Goal: Task Accomplishment & Management: Manage account settings

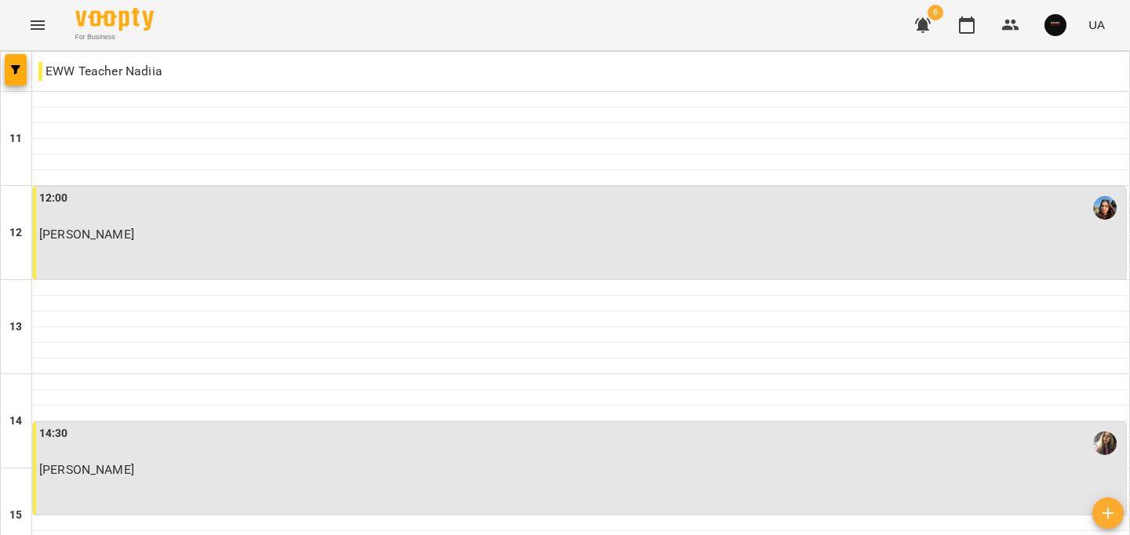
scroll to position [557, 0]
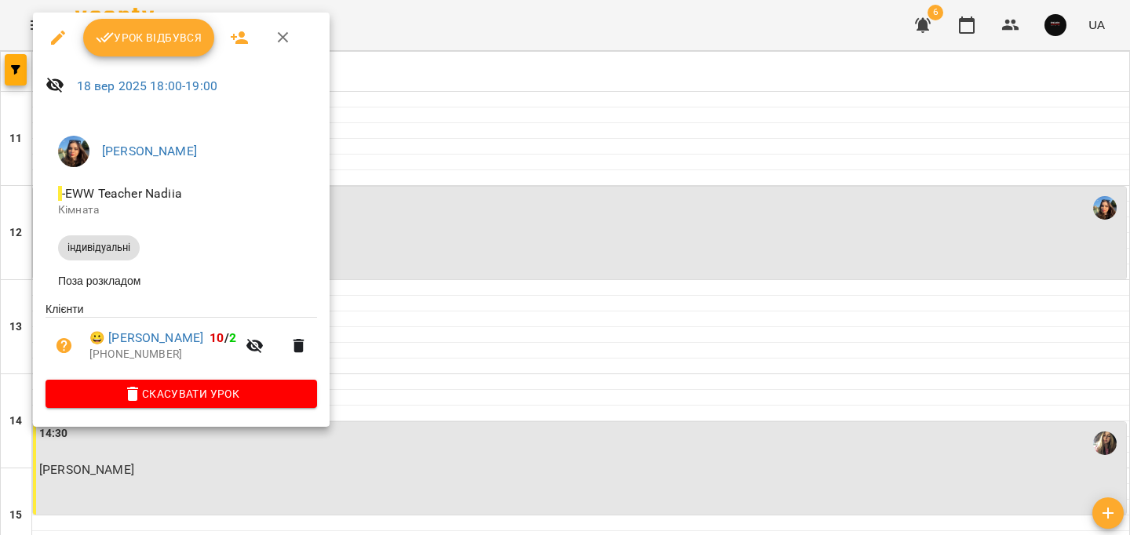
click at [96, 42] on icon "button" at bounding box center [105, 37] width 19 height 19
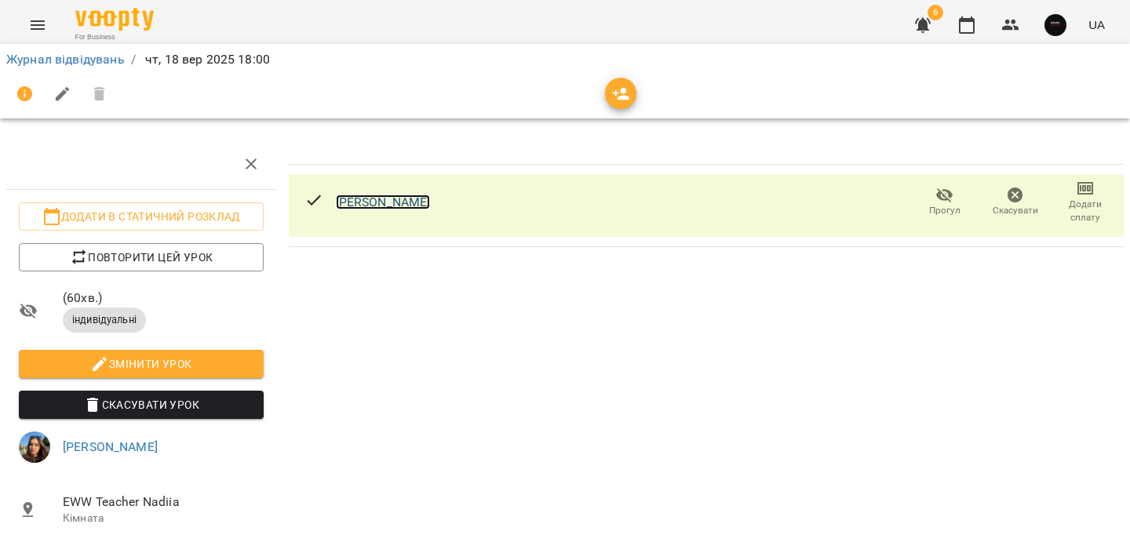
click at [427, 197] on link "[PERSON_NAME]" at bounding box center [383, 202] width 95 height 15
click at [49, 59] on link "Журнал відвідувань" at bounding box center [65, 59] width 119 height 15
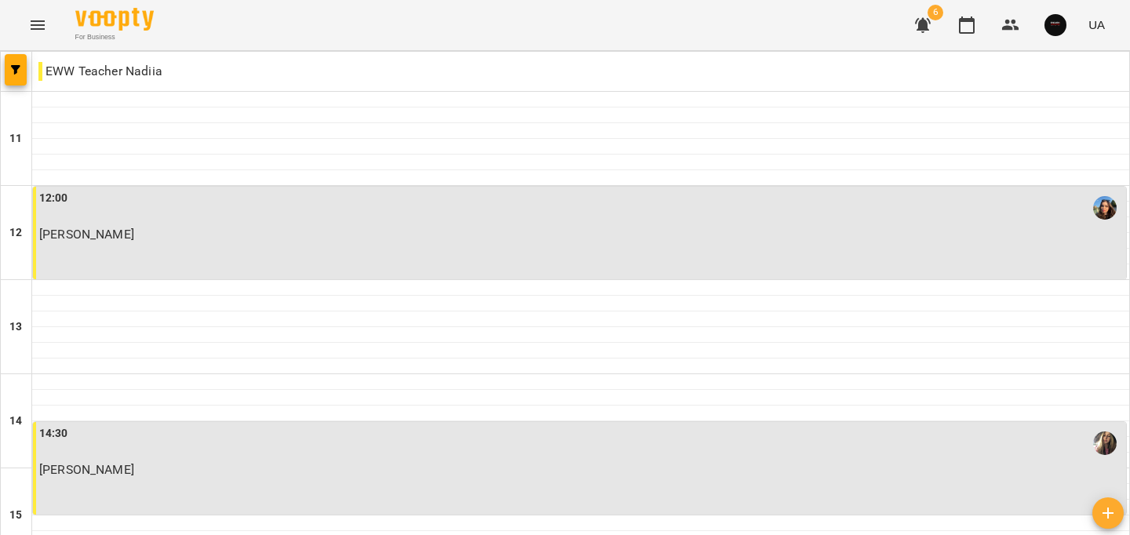
scroll to position [791, 0]
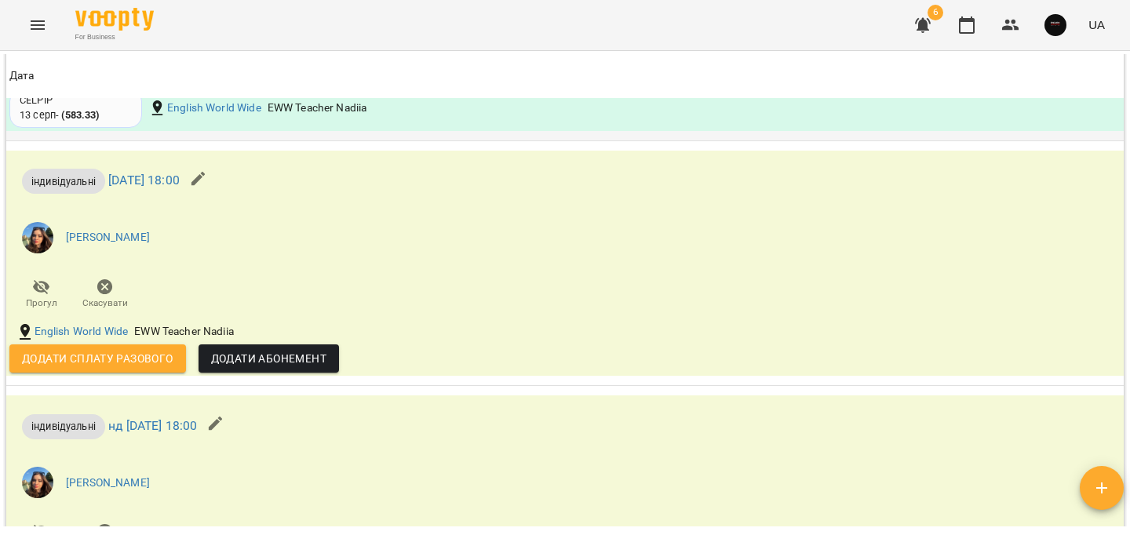
scroll to position [1866, 0]
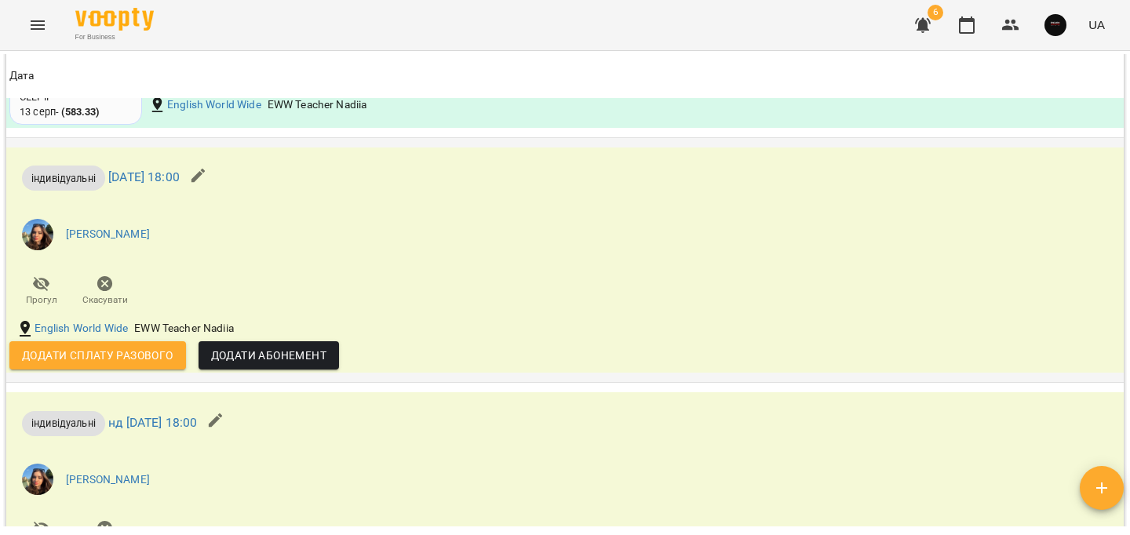
click at [260, 207] on div "[PERSON_NAME]" at bounding box center [378, 234] width 745 height 63
click at [208, 177] on icon "button" at bounding box center [198, 175] width 19 height 19
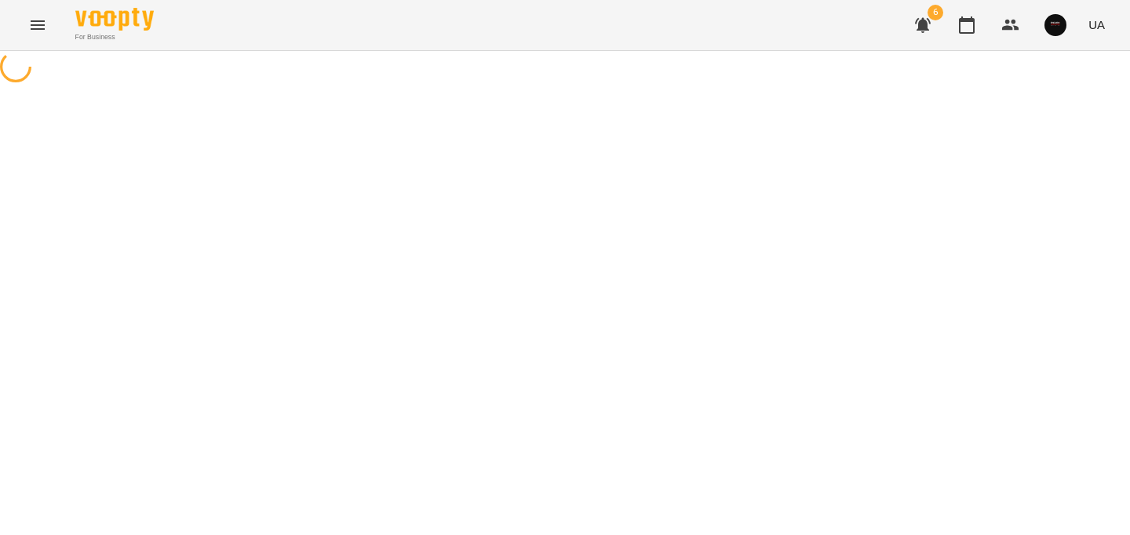
select select "**********"
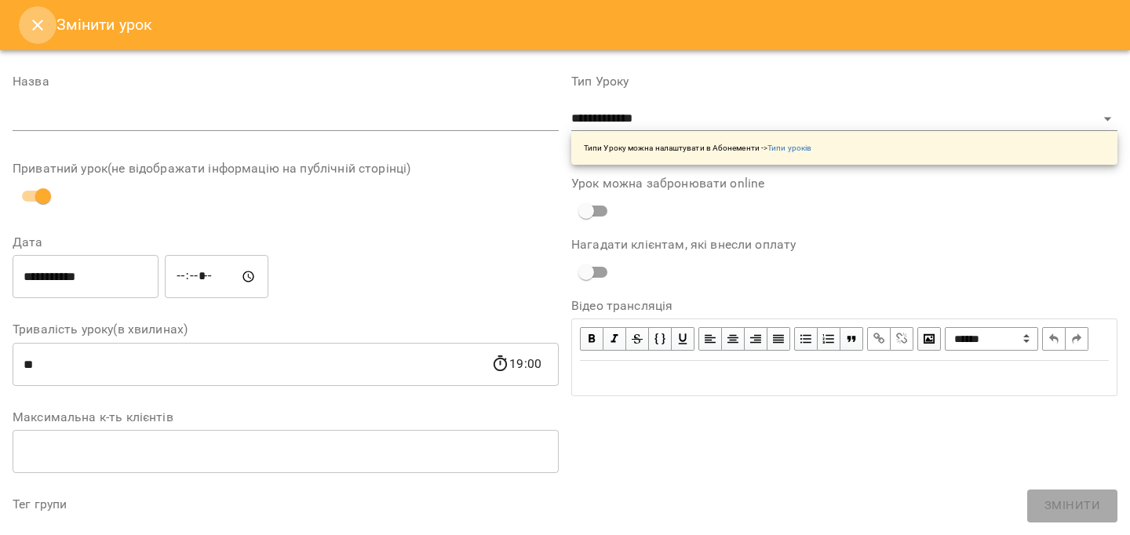
click at [35, 27] on icon "Close" at bounding box center [37, 25] width 11 height 11
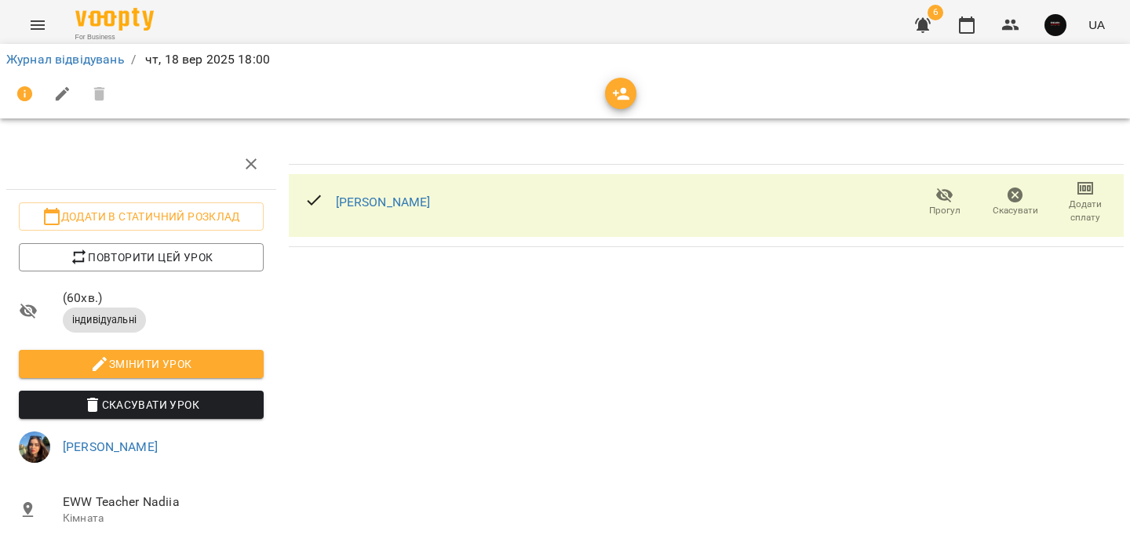
click at [528, 201] on div "[PERSON_NAME] Прогул Скасувати Додати сплату" at bounding box center [706, 205] width 835 height 63
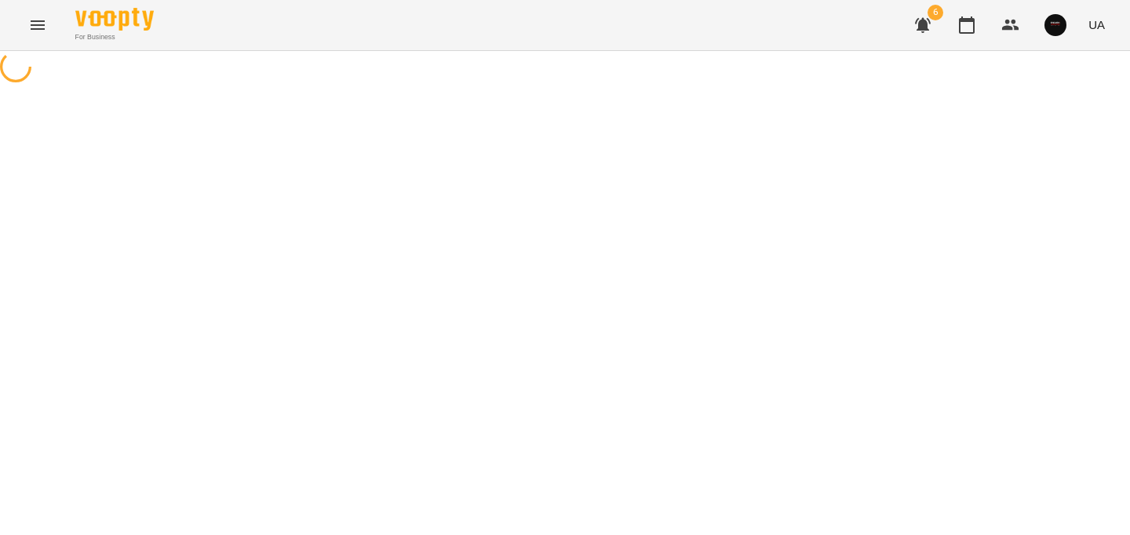
select select "**********"
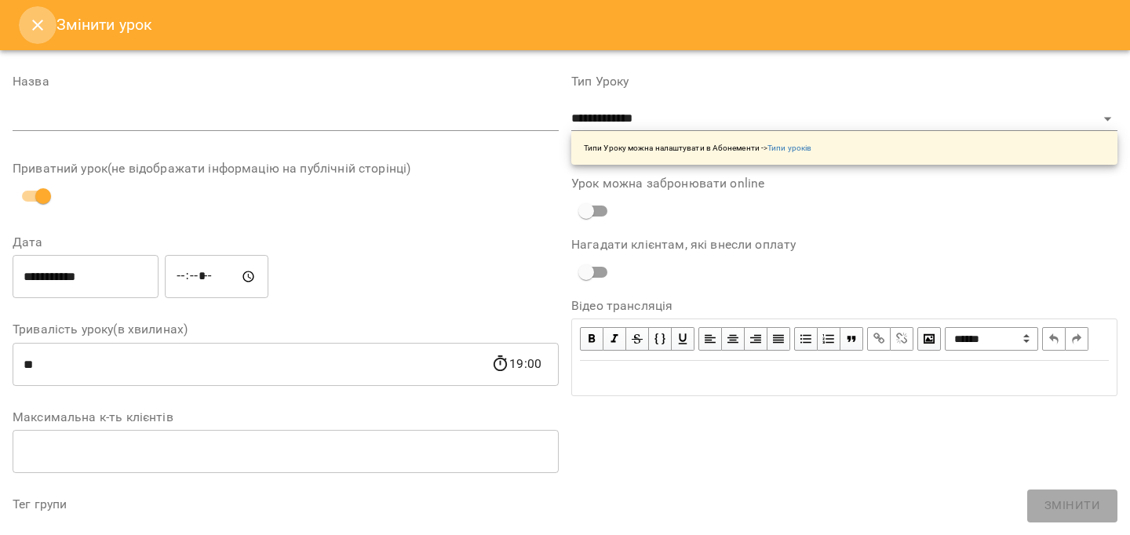
click at [43, 18] on icon "Close" at bounding box center [37, 25] width 19 height 19
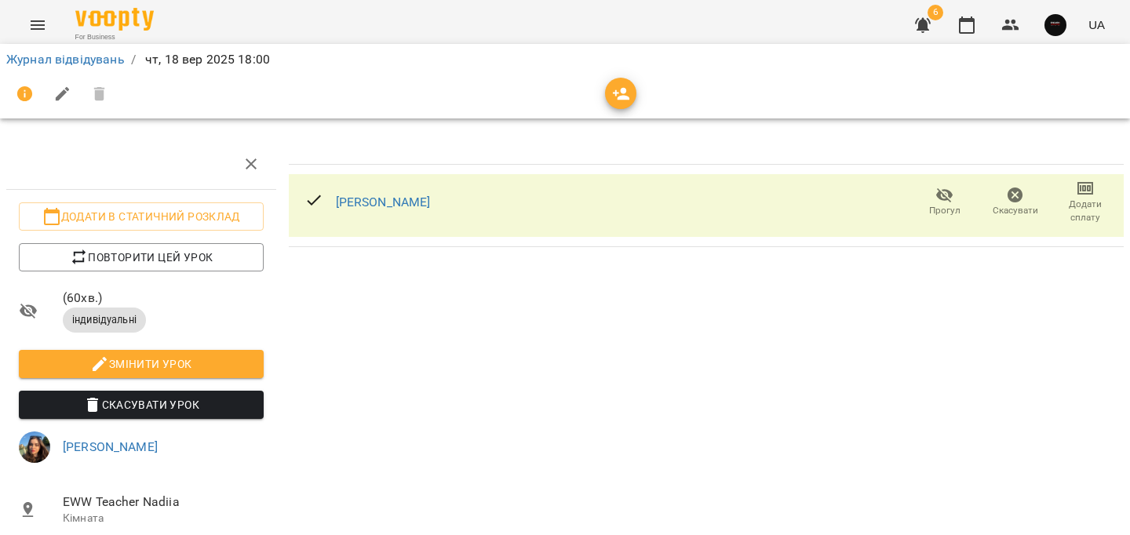
scroll to position [97, 0]
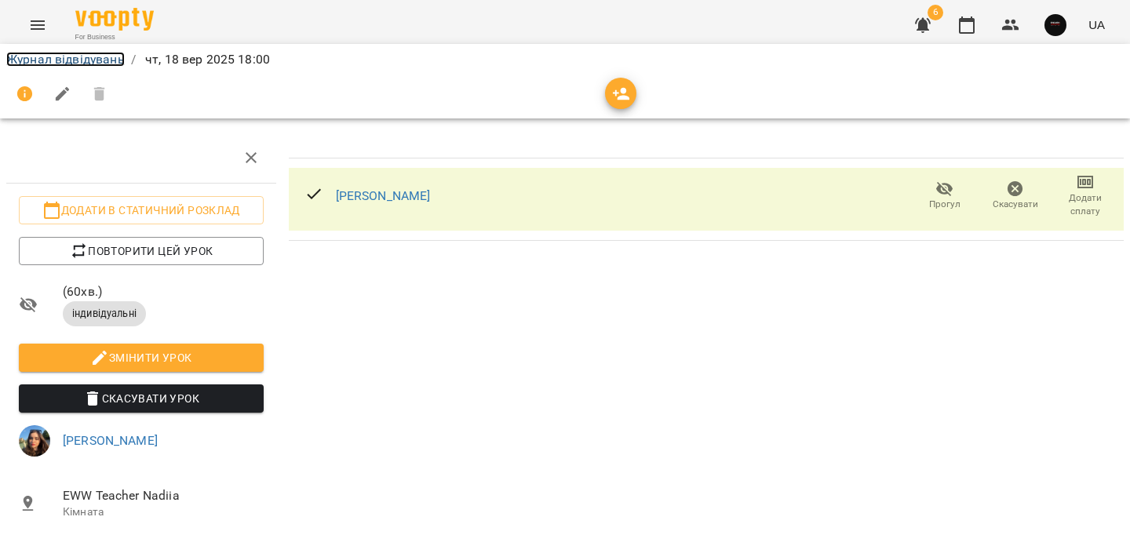
click at [78, 62] on link "Журнал відвідувань" at bounding box center [65, 59] width 119 height 15
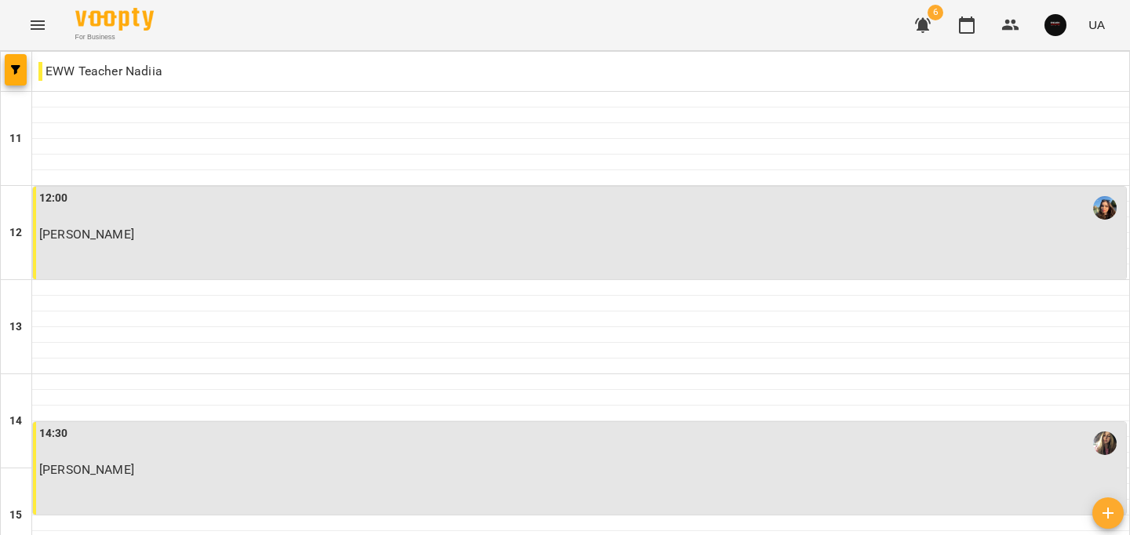
scroll to position [589, 0]
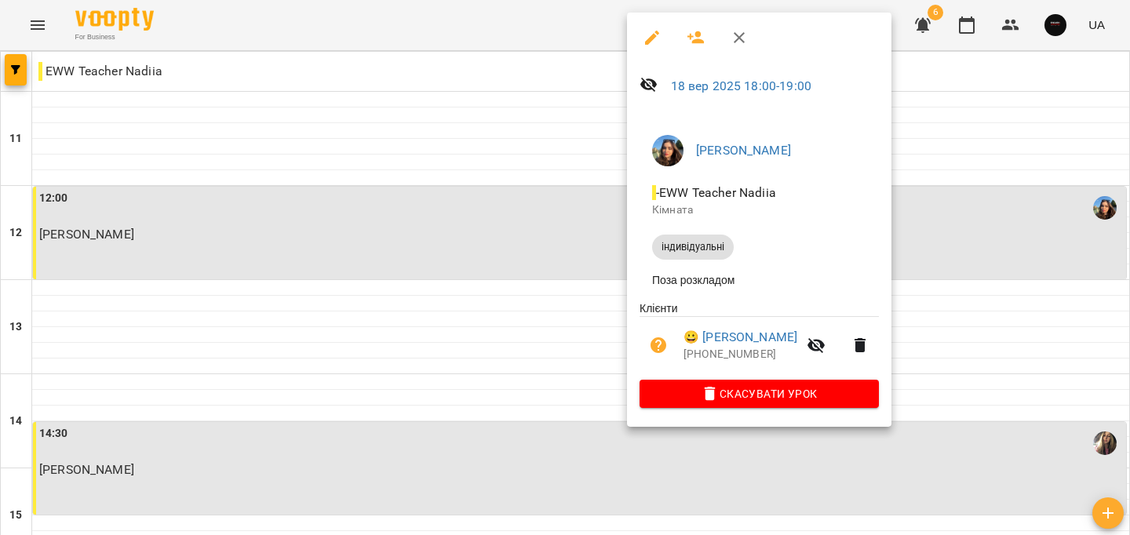
click at [983, 197] on div at bounding box center [565, 267] width 1130 height 535
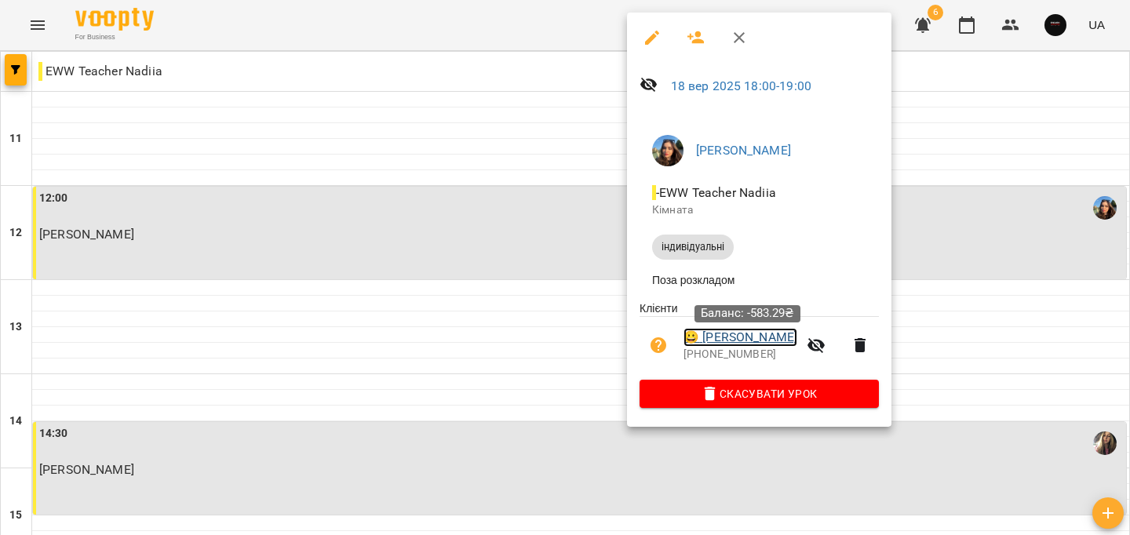
click at [797, 338] on link "😀 Natalya Lukyanenko" at bounding box center [741, 337] width 114 height 19
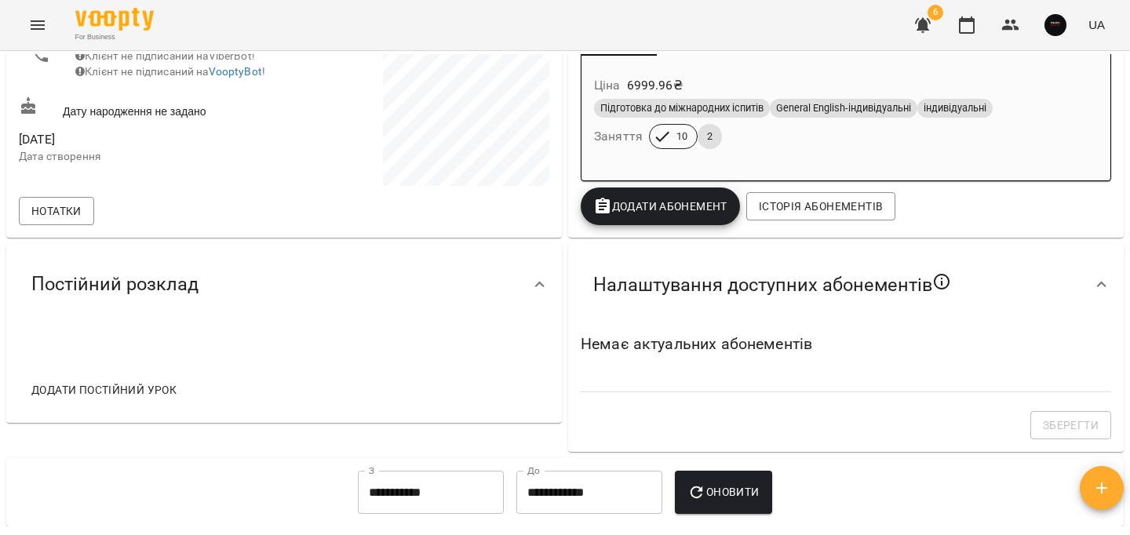
scroll to position [361, 0]
